Goal: Task Accomplishment & Management: Manage account settings

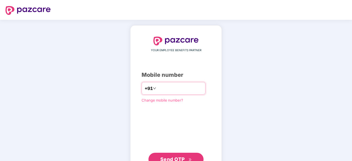
type input "*"
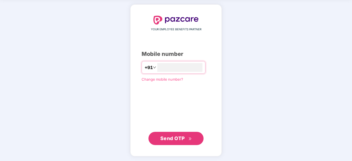
type input "**********"
click at [181, 137] on span "Send OTP" at bounding box center [173, 139] width 25 height 6
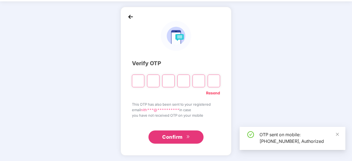
scroll to position [18, 0]
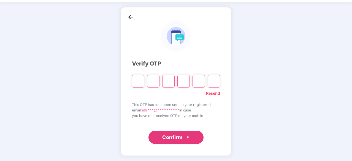
type input "*"
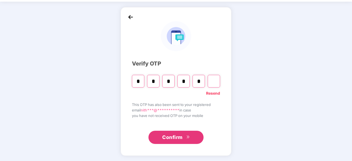
type input "*"
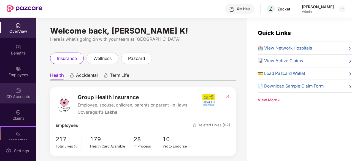
scroll to position [28, 0]
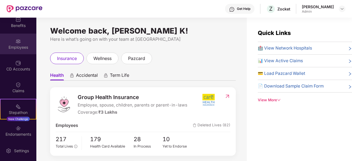
click at [21, 43] on div "Employees" at bounding box center [18, 44] width 36 height 21
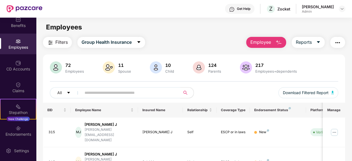
click at [123, 92] on input "text" at bounding box center [129, 93] width 89 height 8
type input "****"
click at [334, 128] on img at bounding box center [334, 132] width 9 height 9
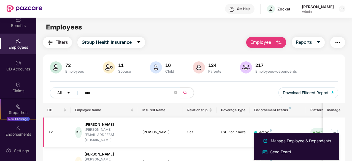
click at [104, 125] on div "[PERSON_NAME]" at bounding box center [109, 124] width 49 height 5
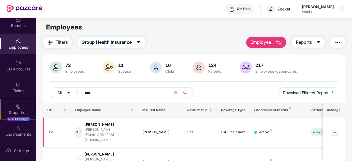
click at [101, 125] on div "[PERSON_NAME]" at bounding box center [109, 124] width 49 height 5
click at [68, 129] on td "12" at bounding box center [57, 133] width 28 height 30
click at [101, 129] on div "[PERSON_NAME][EMAIL_ADDRESS][DOMAIN_NAME]" at bounding box center [109, 135] width 49 height 16
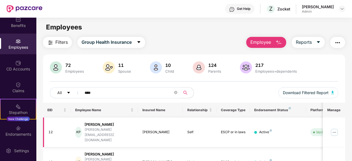
click at [44, 127] on td "12" at bounding box center [57, 133] width 28 height 30
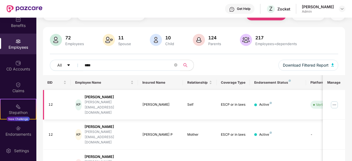
click at [106, 98] on div "[PERSON_NAME]" at bounding box center [109, 97] width 49 height 5
click at [104, 109] on td "[PERSON_NAME] L P [EMAIL_ADDRESS][DOMAIN_NAME]" at bounding box center [104, 105] width 67 height 30
click at [103, 124] on div "[PERSON_NAME]" at bounding box center [109, 126] width 49 height 5
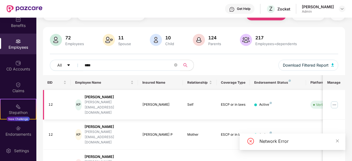
click at [109, 97] on div "[PERSON_NAME]" at bounding box center [109, 97] width 49 height 5
click at [335, 103] on img at bounding box center [334, 105] width 9 height 9
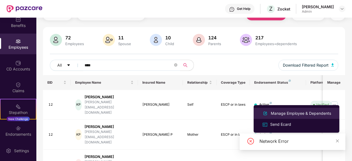
click at [330, 112] on div "Manage Employee & Dependents" at bounding box center [301, 114] width 63 height 6
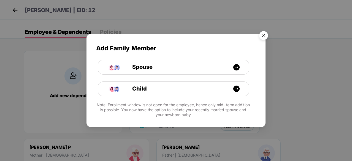
click at [265, 35] on img "Close" at bounding box center [263, 36] width 15 height 15
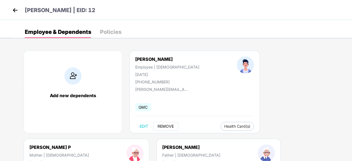
click at [160, 124] on span "REMOVE" at bounding box center [166, 126] width 16 height 4
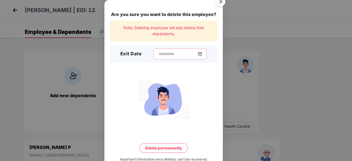
click at [172, 53] on input at bounding box center [178, 54] width 40 height 6
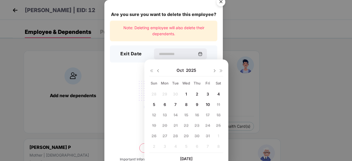
click at [184, 104] on div "8" at bounding box center [186, 104] width 8 height 8
type input "**********"
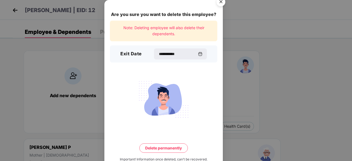
click at [174, 146] on button "Delete permanently" at bounding box center [164, 148] width 49 height 9
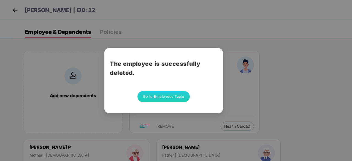
click at [167, 97] on button "Go to Employees Table" at bounding box center [164, 96] width 52 height 11
